Goal: Book appointment/travel/reservation

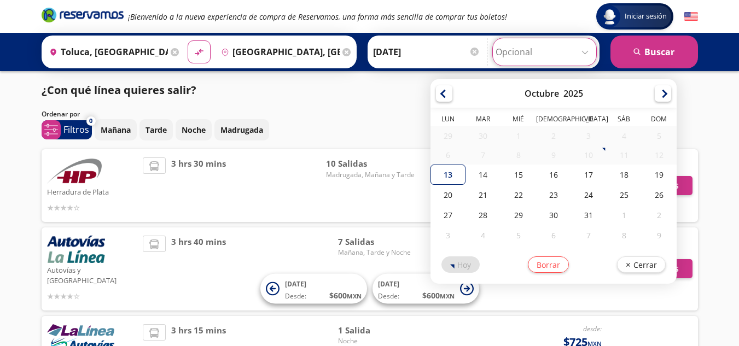
click at [585, 58] on input "Opcional" at bounding box center [545, 51] width 98 height 27
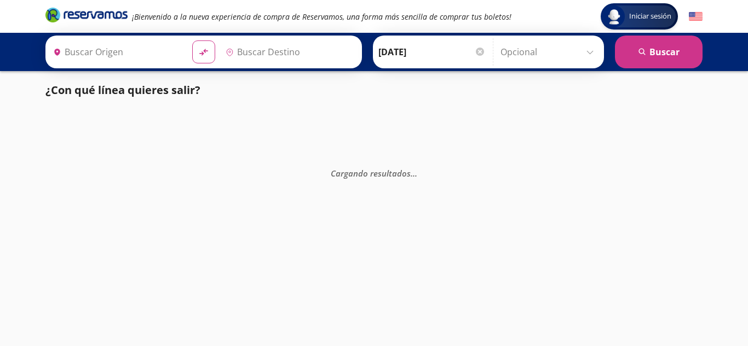
type input "[GEOGRAPHIC_DATA], [GEOGRAPHIC_DATA]"
type input "Apatzingán, [GEOGRAPHIC_DATA]"
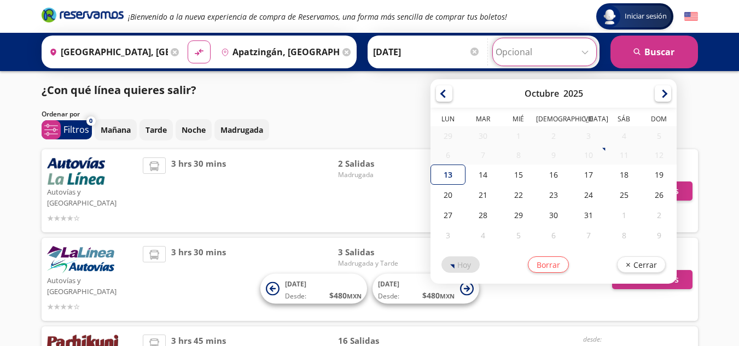
click at [547, 55] on input "Opcional" at bounding box center [545, 51] width 98 height 27
click at [571, 46] on input "Opcional" at bounding box center [545, 51] width 98 height 27
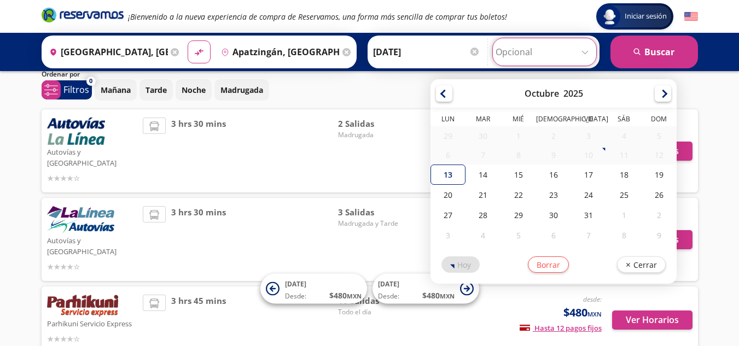
scroll to position [41, 0]
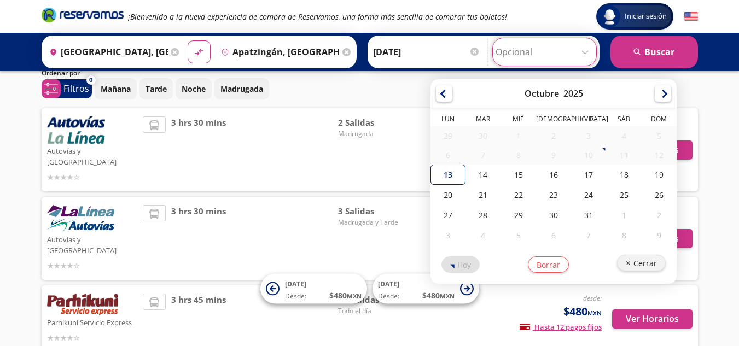
click at [630, 264] on button "Cerrar" at bounding box center [641, 263] width 49 height 16
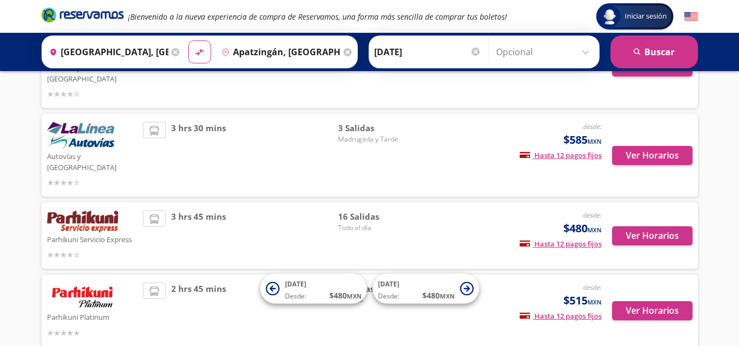
scroll to position [121, 0]
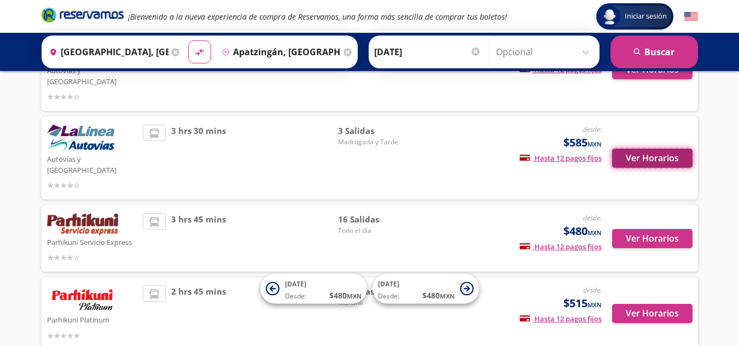
click at [630, 149] on button "Ver Horarios" at bounding box center [652, 158] width 80 height 19
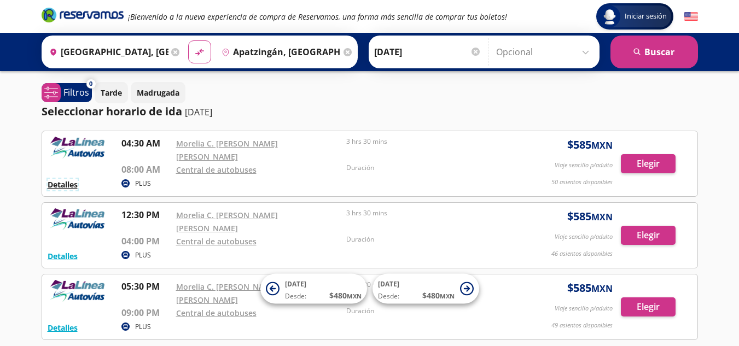
click at [59, 179] on button "Detalles" at bounding box center [63, 184] width 30 height 11
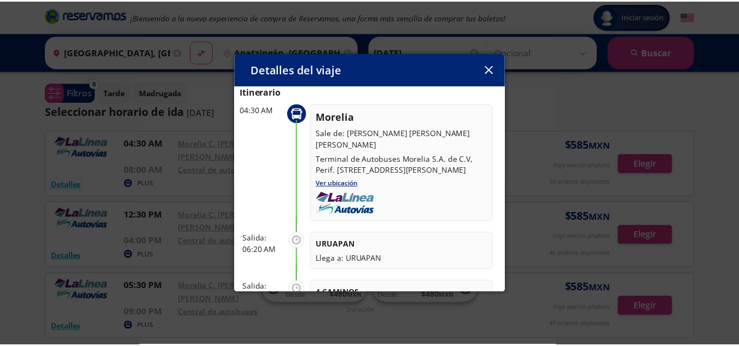
scroll to position [36, 0]
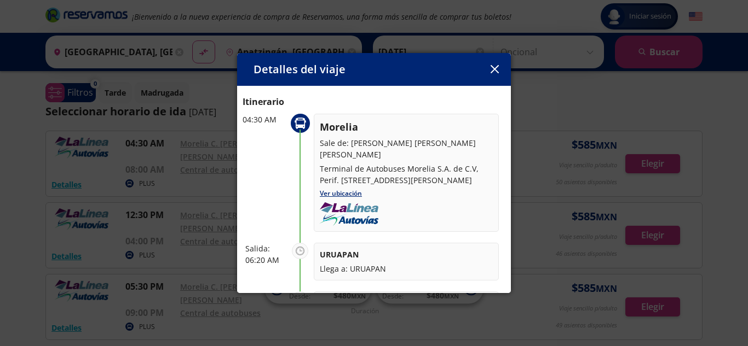
click at [492, 66] on icon "button" at bounding box center [494, 69] width 8 height 8
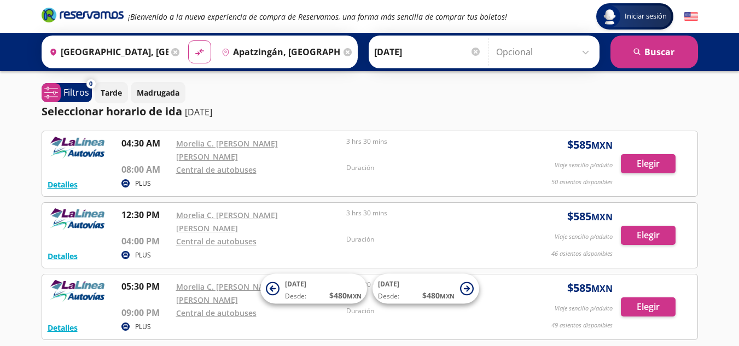
click at [123, 51] on input "[GEOGRAPHIC_DATA], [GEOGRAPHIC_DATA]" at bounding box center [107, 51] width 124 height 27
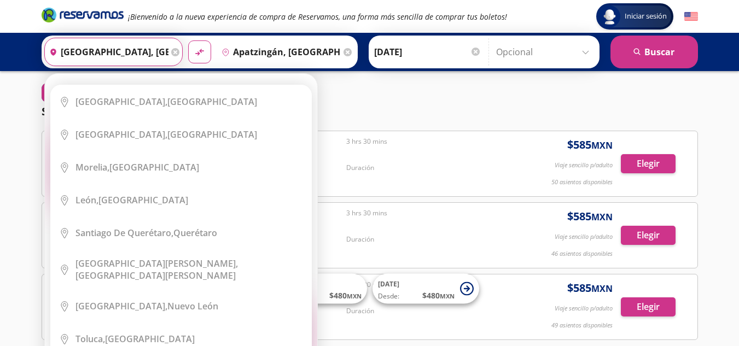
click at [151, 51] on input "[GEOGRAPHIC_DATA], [GEOGRAPHIC_DATA]" at bounding box center [107, 51] width 124 height 27
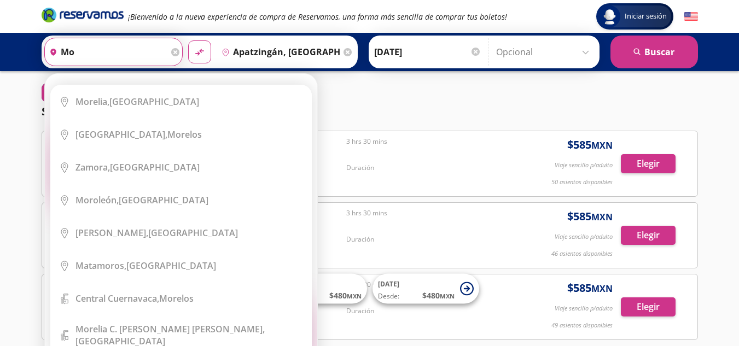
type input "m"
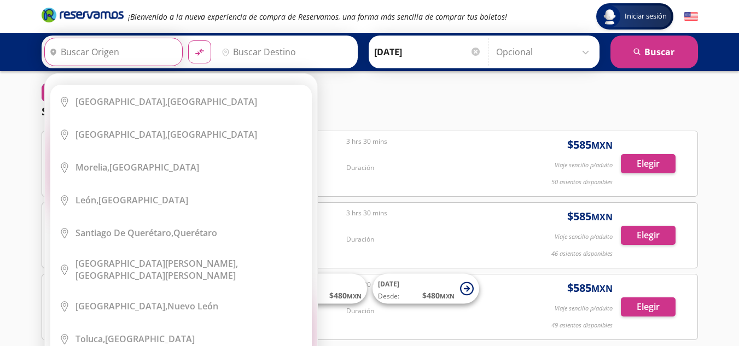
type input "T"
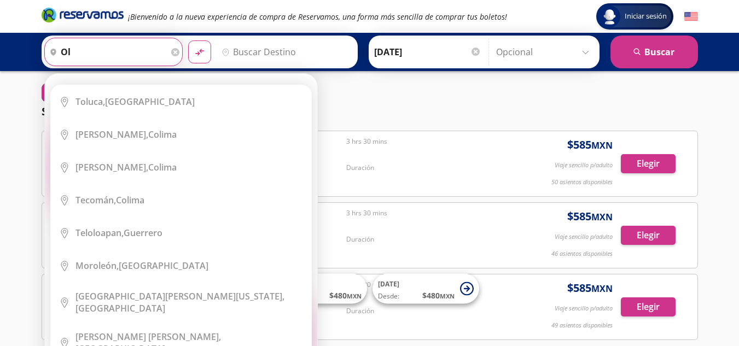
type input "o"
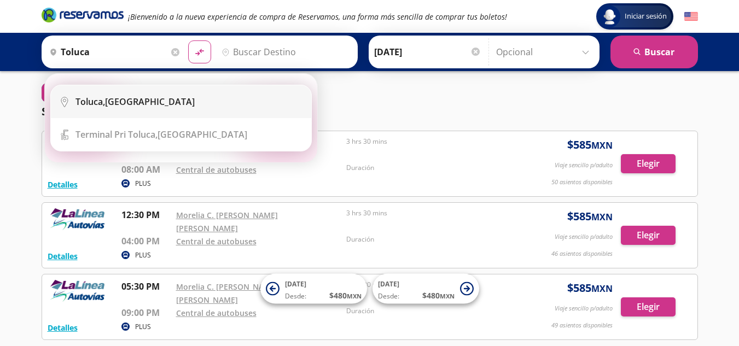
click at [111, 102] on div "Toluca, [GEOGRAPHIC_DATA]" at bounding box center [135, 102] width 119 height 12
type input "Toluca, [GEOGRAPHIC_DATA]"
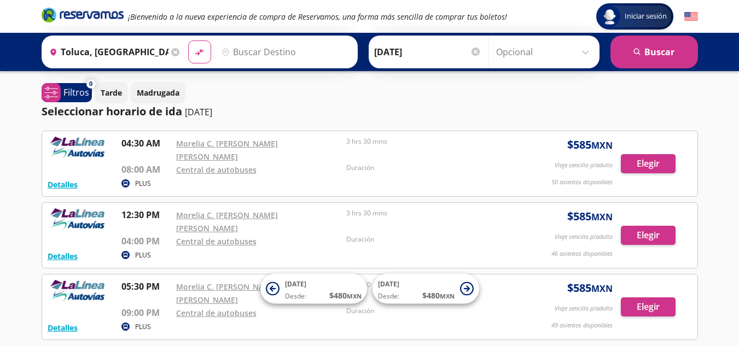
click at [236, 56] on input "Destino" at bounding box center [284, 51] width 135 height 27
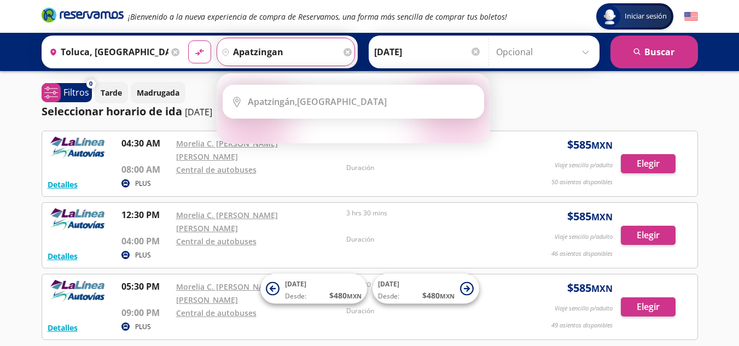
type input "apatzingan"
click at [188, 40] on button "material-symbols:compare-arrows-rounded" at bounding box center [199, 51] width 23 height 23
click at [642, 51] on icon "search" at bounding box center [638, 52] width 8 height 8
